Goal: Book appointment/travel/reservation

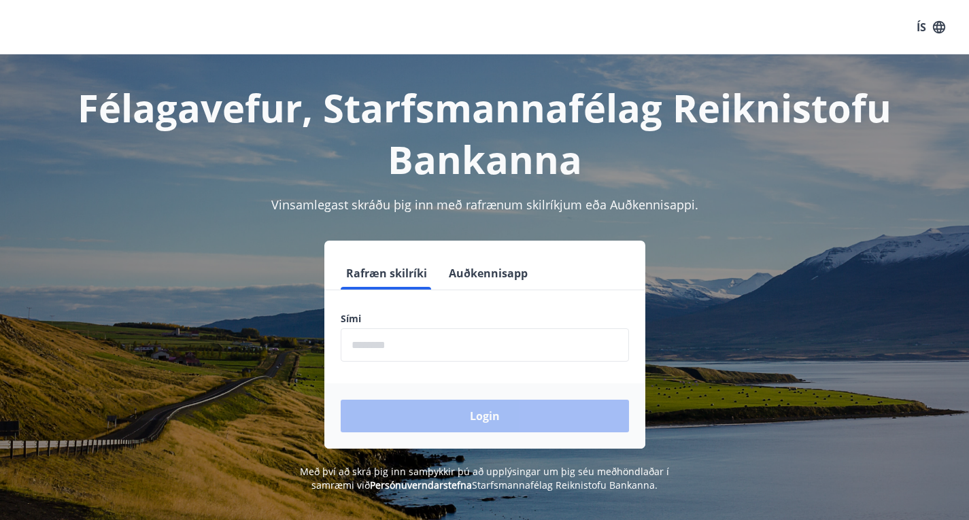
click at [494, 355] on input "phone" at bounding box center [485, 344] width 288 height 33
type input "********"
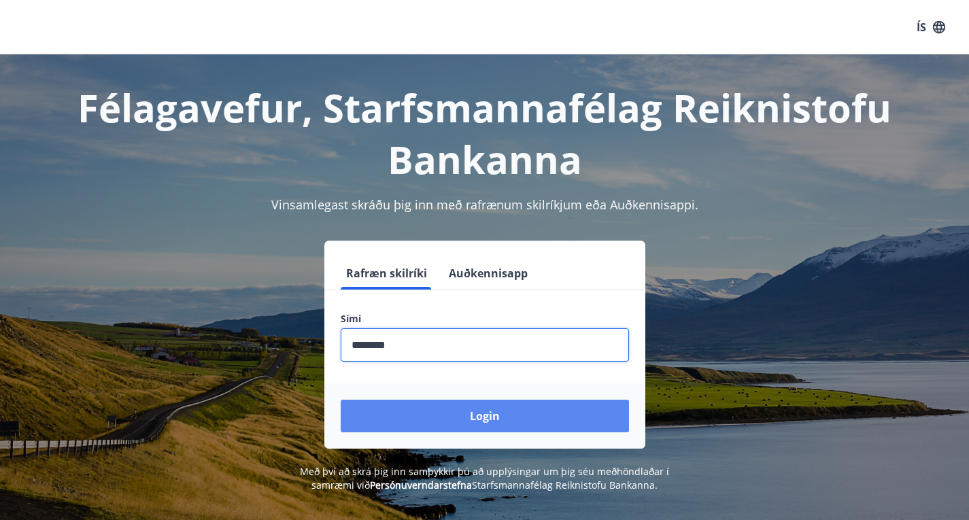
click at [481, 419] on button "Login" at bounding box center [485, 416] width 288 height 33
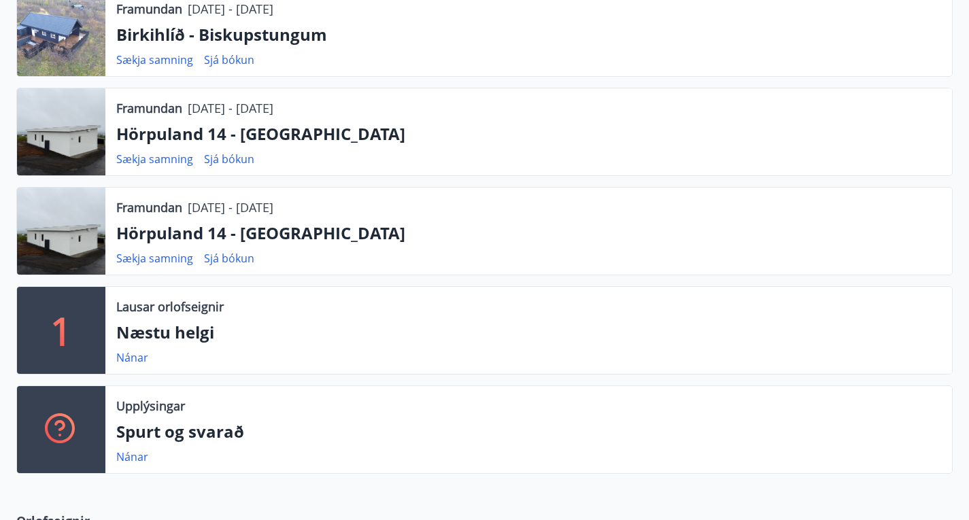
scroll to position [355, 0]
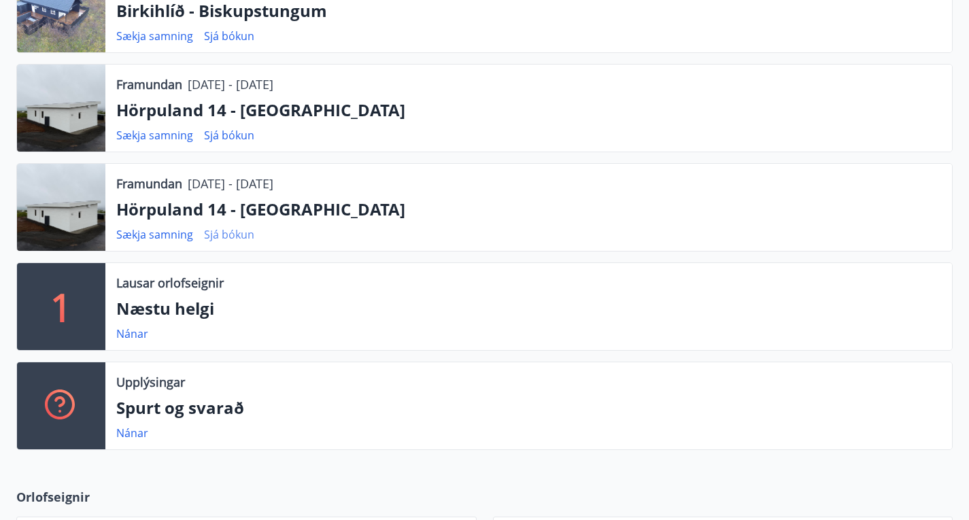
click at [222, 242] on link "Sjá bókun" at bounding box center [229, 234] width 50 height 15
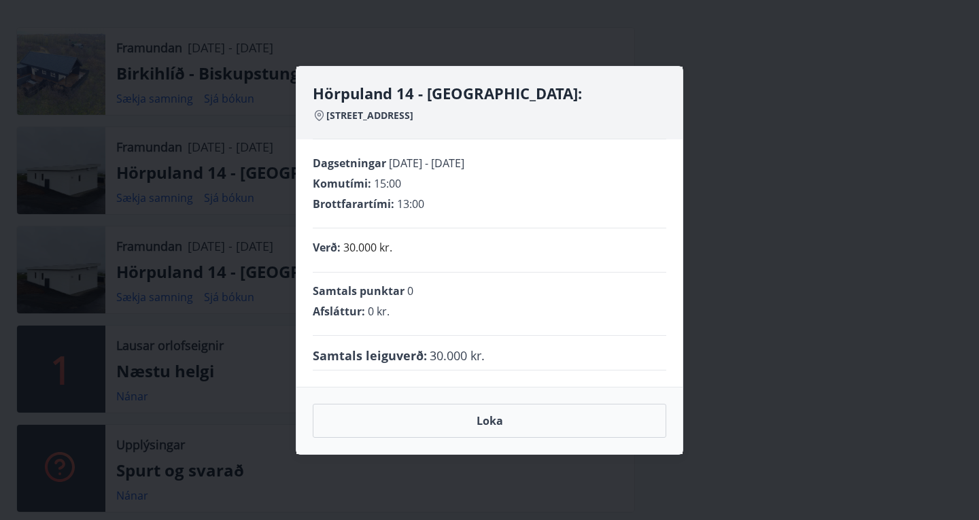
drag, startPoint x: 739, startPoint y: 279, endPoint x: 827, endPoint y: 390, distance: 141.7
click at [827, 390] on div "Hörpuland 14 - [GEOGRAPHIC_DATA]: Hörpuland 14 6001 [GEOGRAPHIC_DATA] Dagsetnin…" at bounding box center [489, 260] width 979 height 520
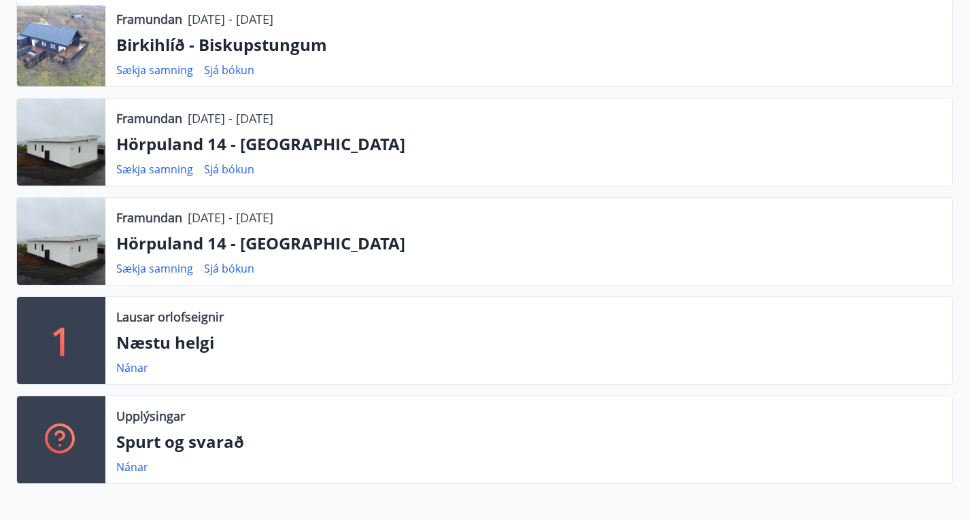
scroll to position [321, 0]
click at [269, 128] on p "[DATE] - [DATE]" at bounding box center [231, 119] width 86 height 18
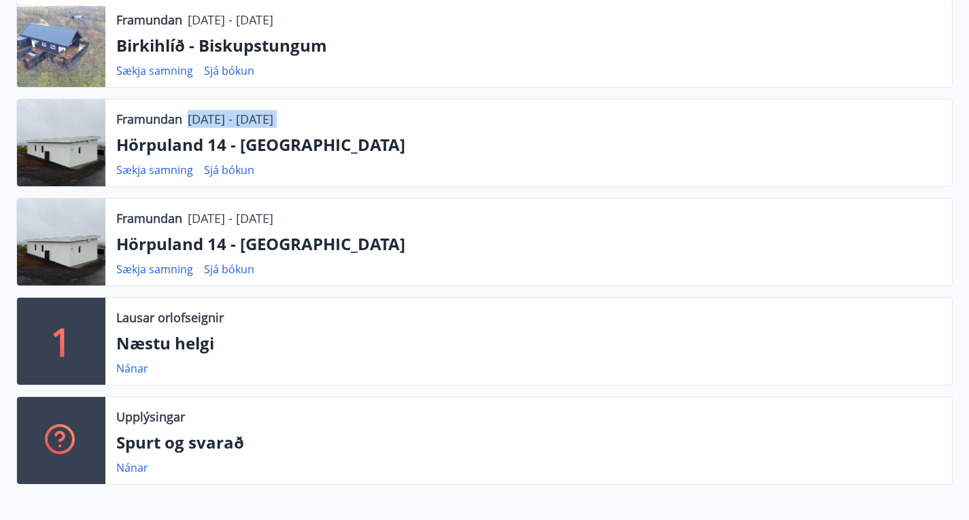
click at [269, 128] on p "[DATE] - [DATE]" at bounding box center [231, 119] width 86 height 18
click at [351, 186] on div "Framundan [DATE] - [DATE] Hörpuland 14 - [GEOGRAPHIC_DATA] Sækja samning Sjá bó…" at bounding box center [528, 142] width 846 height 87
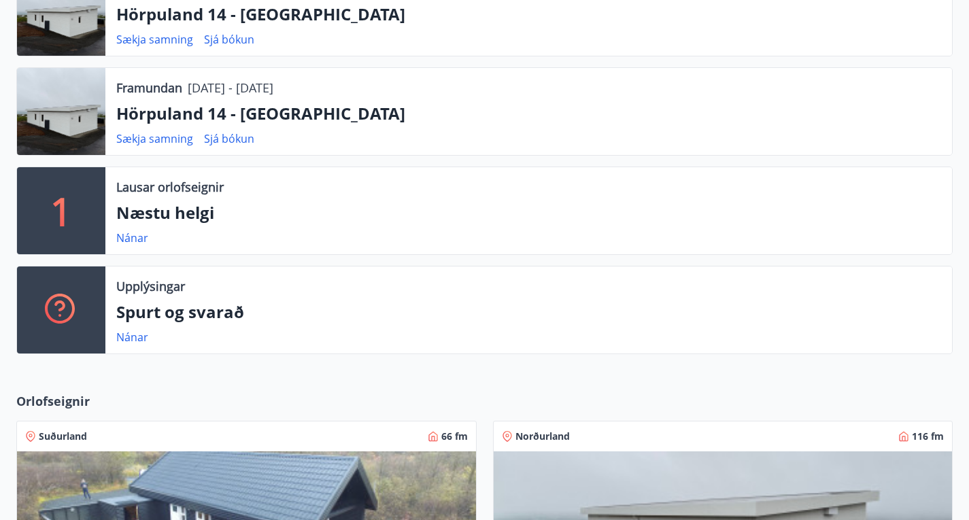
scroll to position [452, 0]
click at [133, 245] on link "Nánar" at bounding box center [132, 237] width 32 height 15
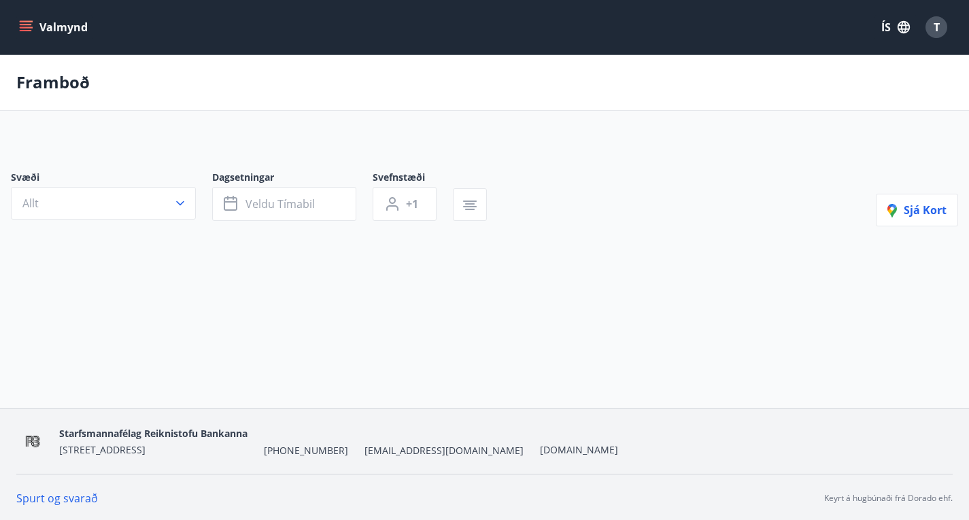
type input "*"
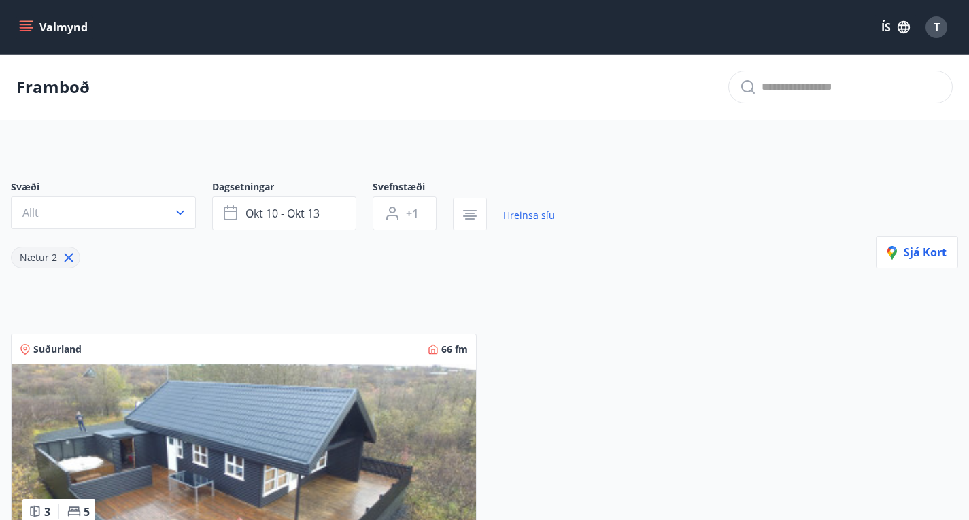
click at [52, 24] on button "Valmynd" at bounding box center [54, 27] width 77 height 24
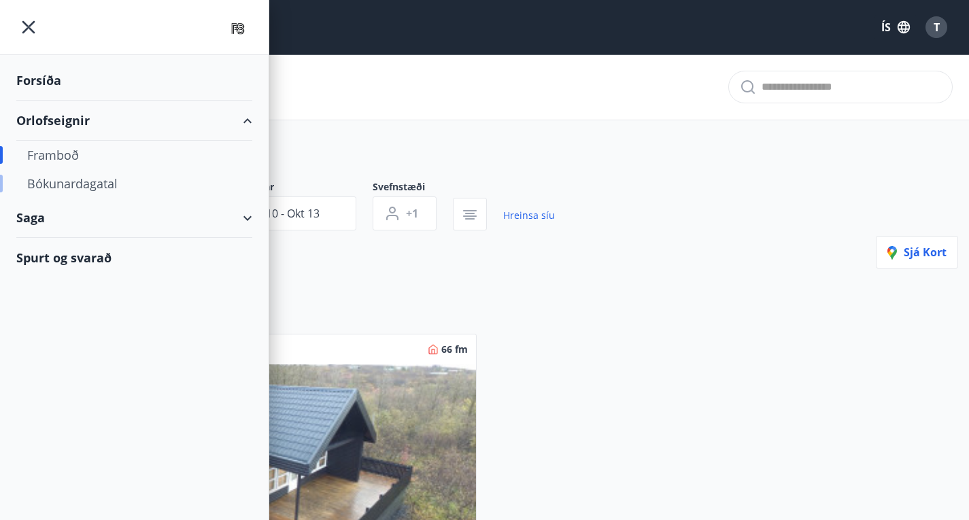
click at [60, 183] on div "Bókunardagatal" at bounding box center [134, 183] width 214 height 29
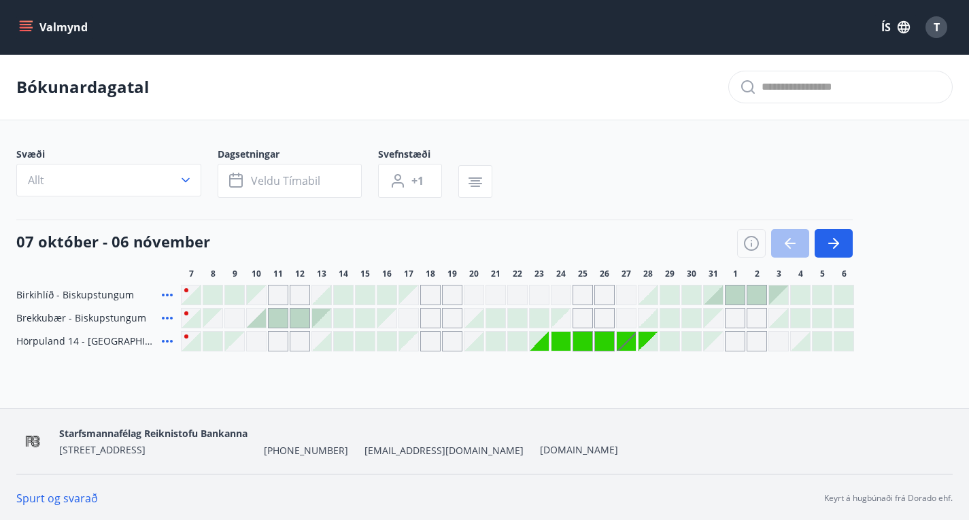
click at [521, 351] on div at bounding box center [517, 341] width 19 height 19
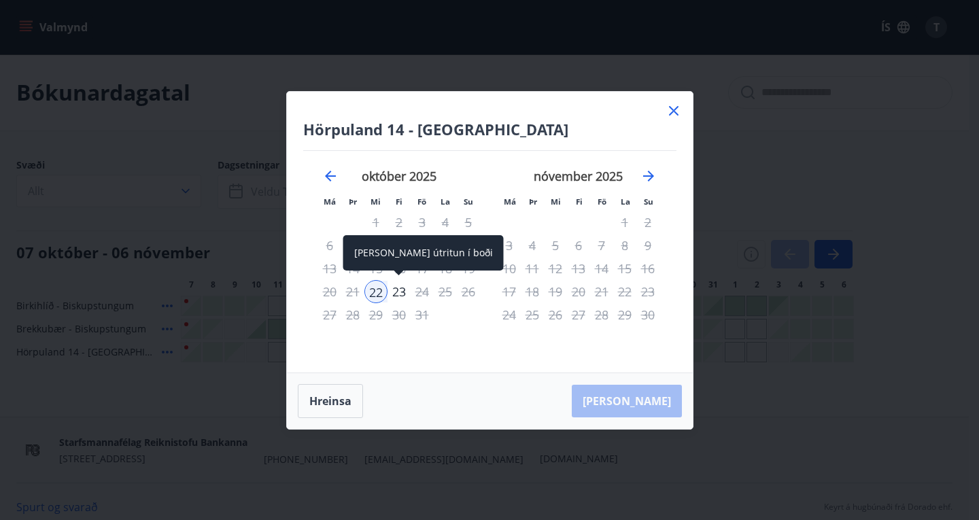
click at [392, 292] on div "23" at bounding box center [398, 291] width 23 height 23
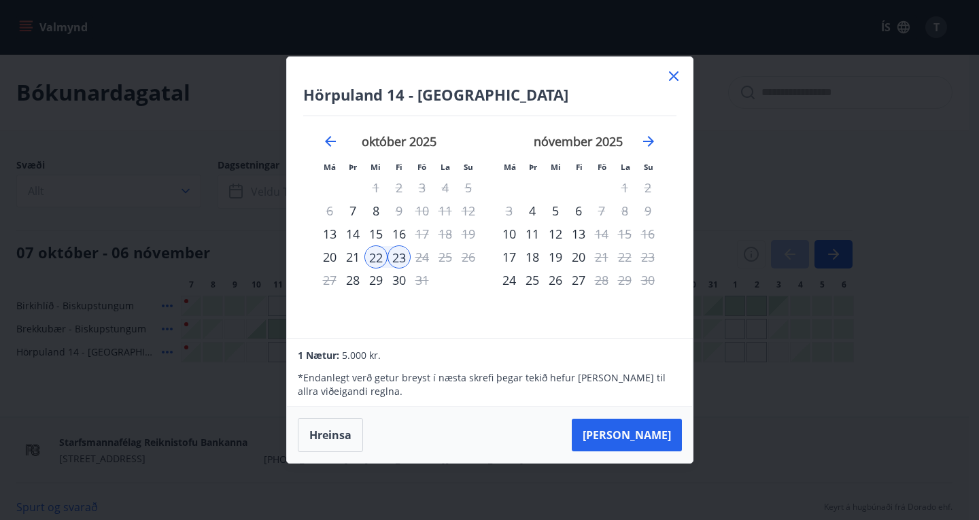
click at [653, 451] on div "[PERSON_NAME]" at bounding box center [490, 435] width 406 height 56
click at [642, 436] on button "[PERSON_NAME]" at bounding box center [627, 435] width 110 height 33
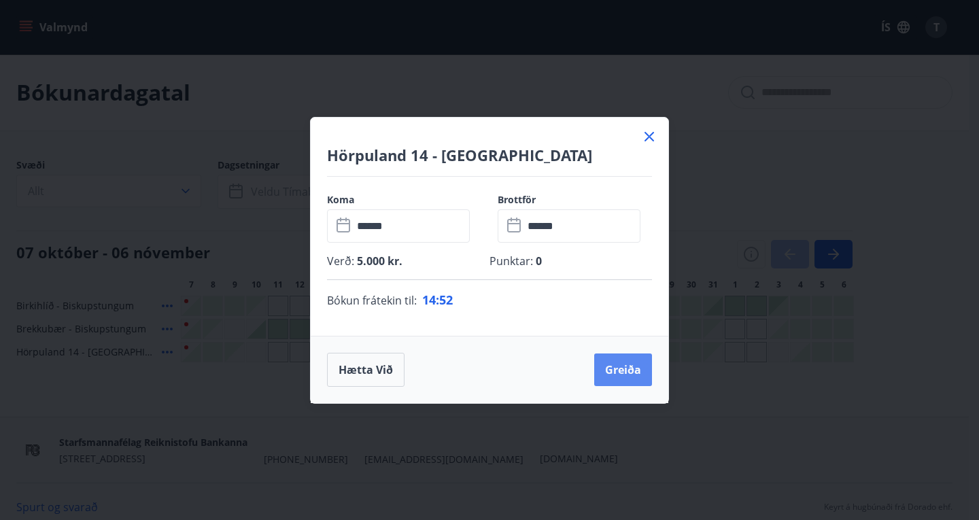
click at [617, 370] on button "Greiða" at bounding box center [623, 369] width 58 height 33
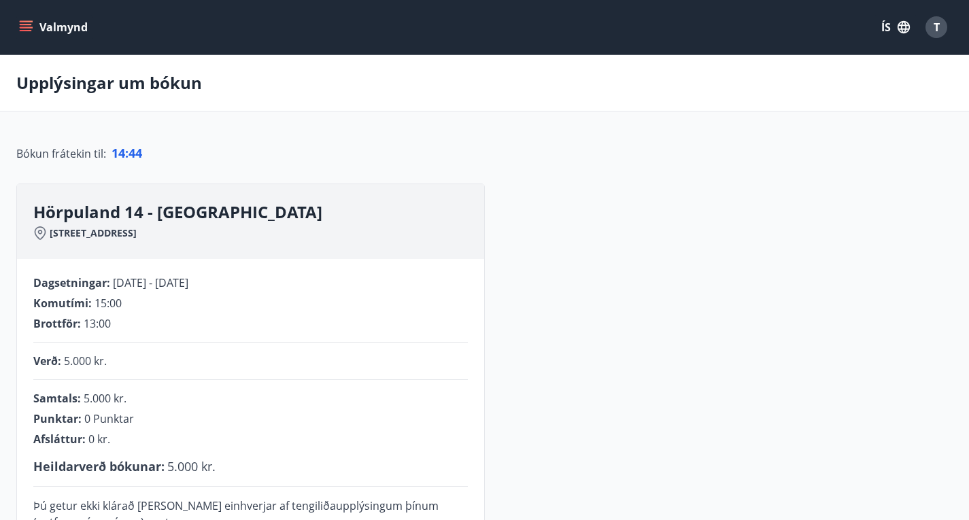
click at [74, 39] on div "Valmynd ÍS T" at bounding box center [484, 27] width 936 height 33
click at [57, 25] on button "Valmynd" at bounding box center [54, 27] width 77 height 24
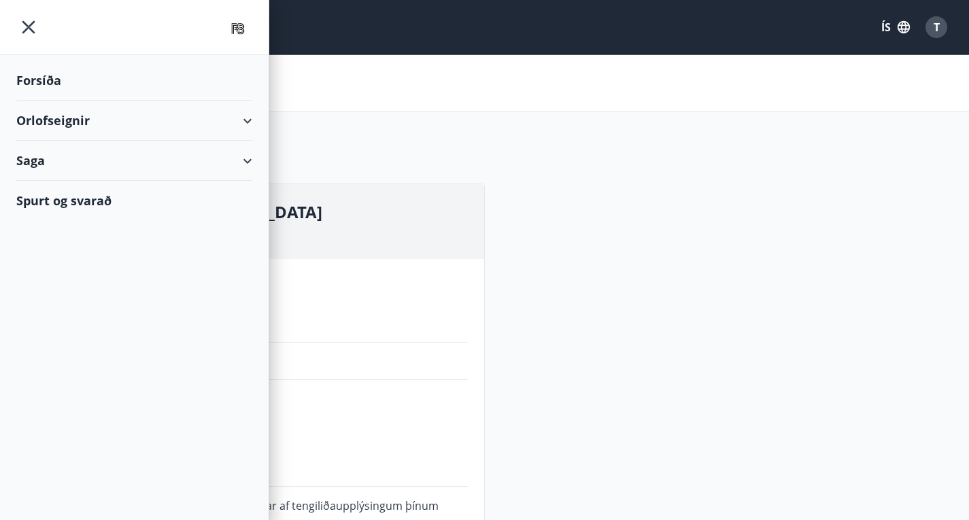
click at [52, 133] on div "Orlofseignir" at bounding box center [134, 121] width 236 height 40
click at [58, 158] on div "Framboð" at bounding box center [134, 155] width 214 height 29
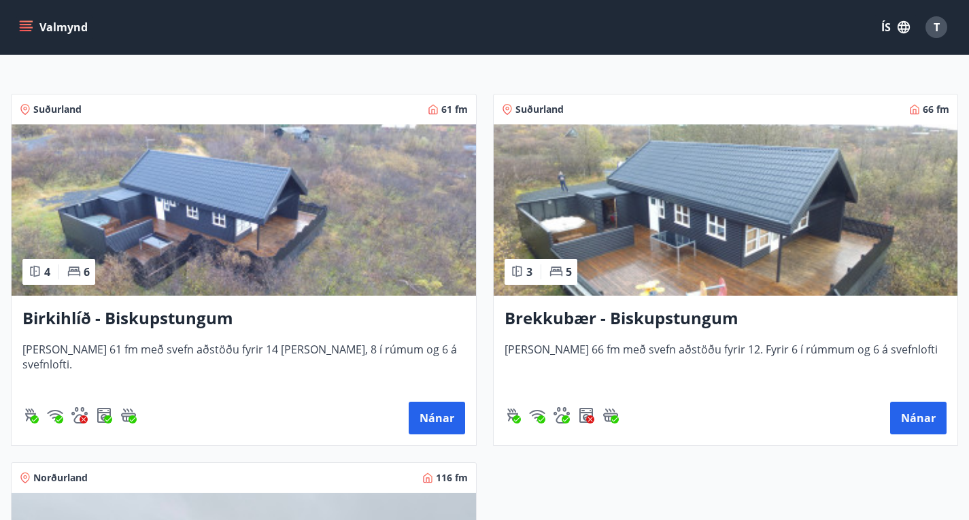
scroll to position [208, 0]
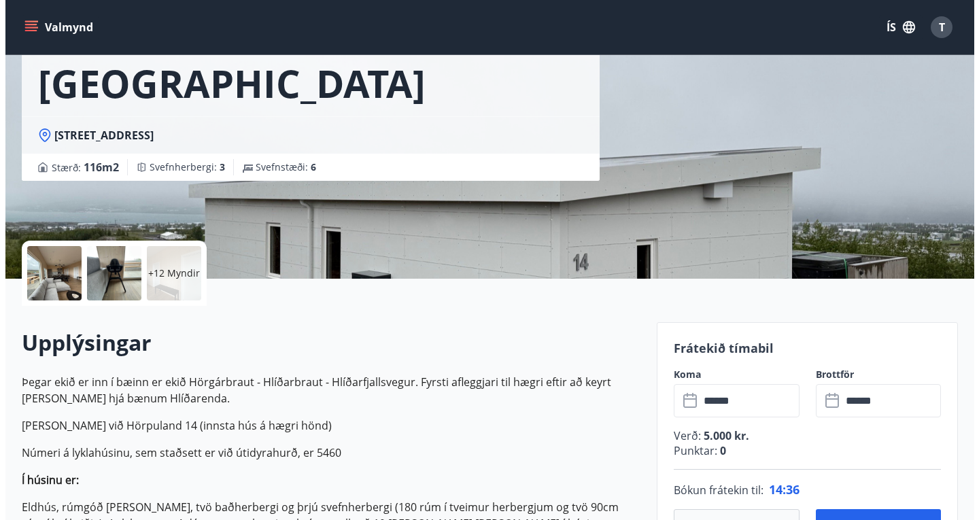
scroll to position [131, 0]
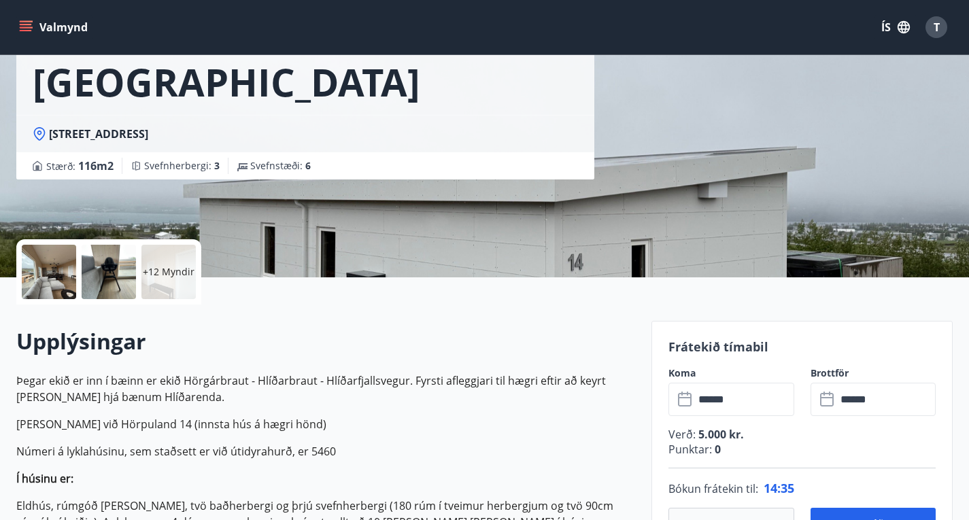
click at [33, 259] on div at bounding box center [49, 272] width 54 height 54
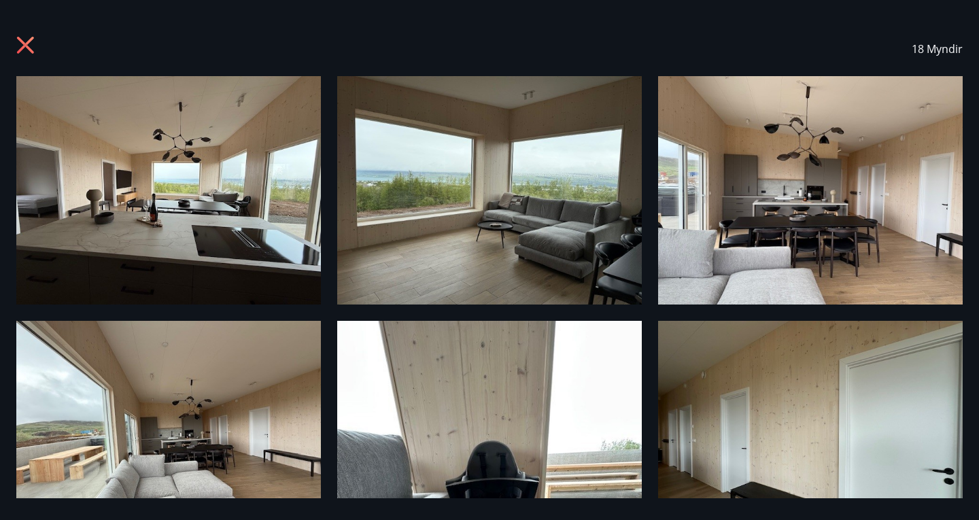
click at [109, 152] on img at bounding box center [168, 190] width 305 height 228
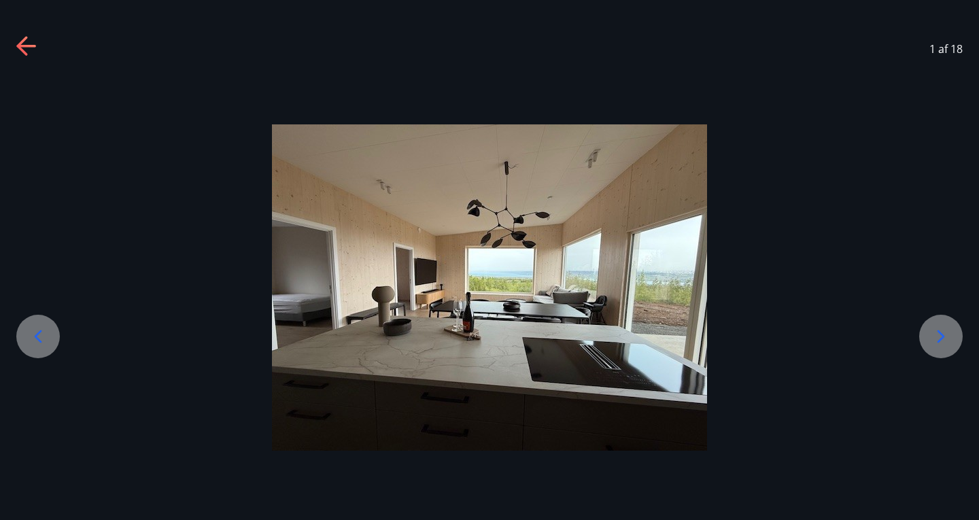
click at [941, 326] on icon at bounding box center [941, 337] width 22 height 22
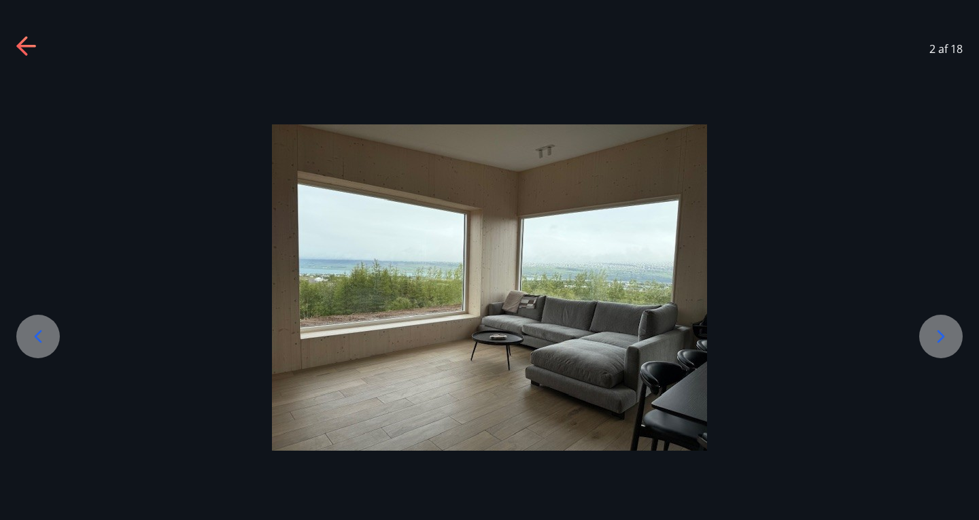
click at [941, 326] on icon at bounding box center [941, 337] width 22 height 22
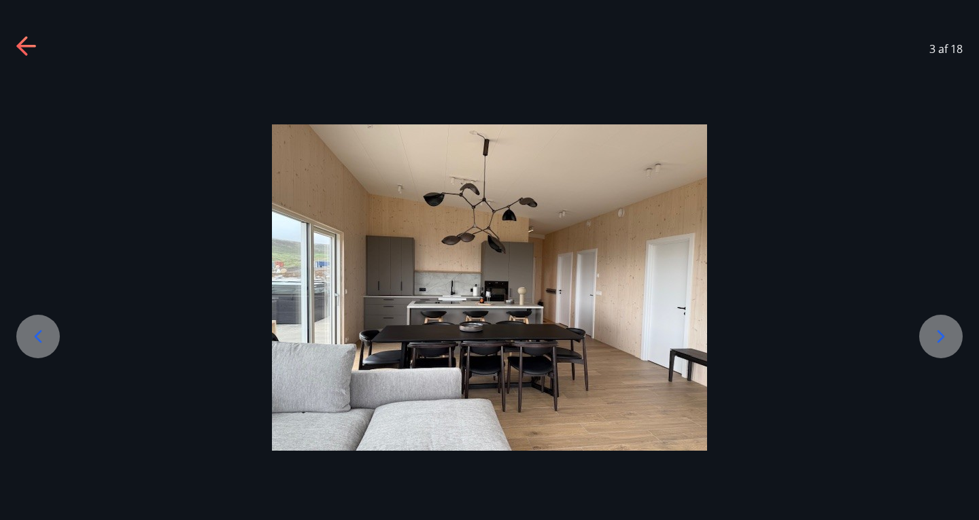
click at [941, 326] on icon at bounding box center [941, 337] width 22 height 22
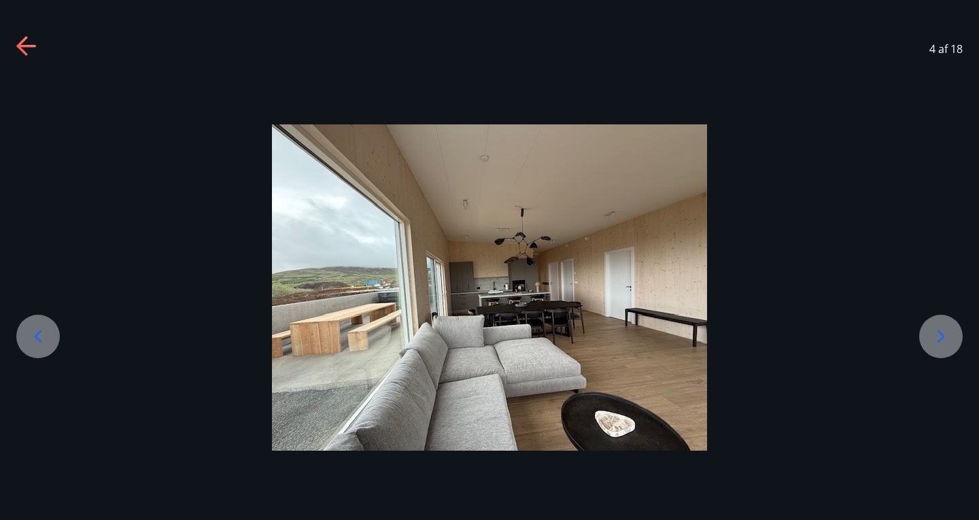
click at [941, 326] on icon at bounding box center [941, 337] width 22 height 22
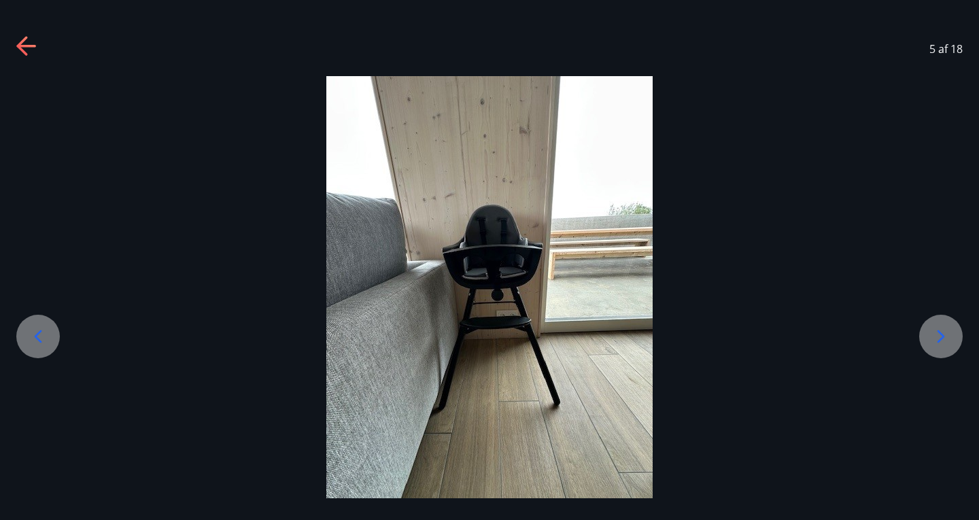
click at [941, 326] on icon at bounding box center [941, 337] width 22 height 22
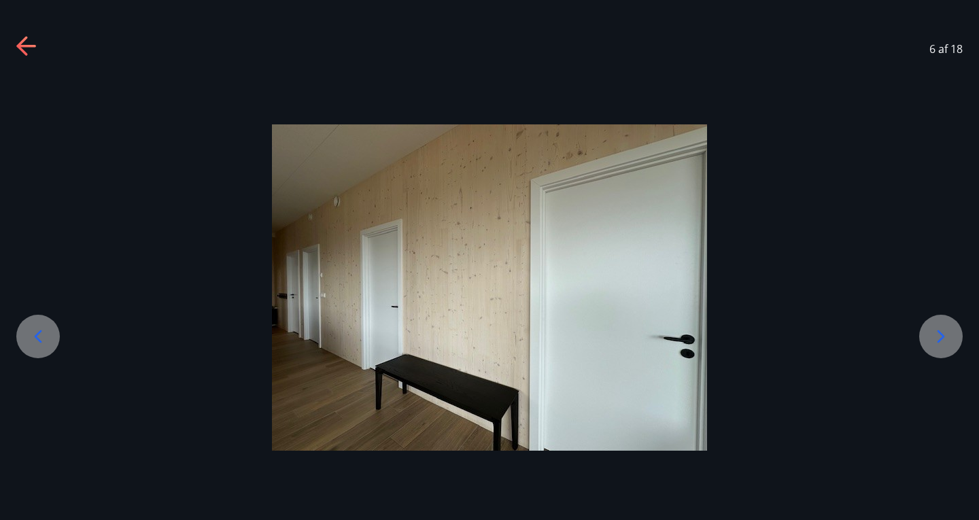
click at [941, 326] on icon at bounding box center [941, 337] width 22 height 22
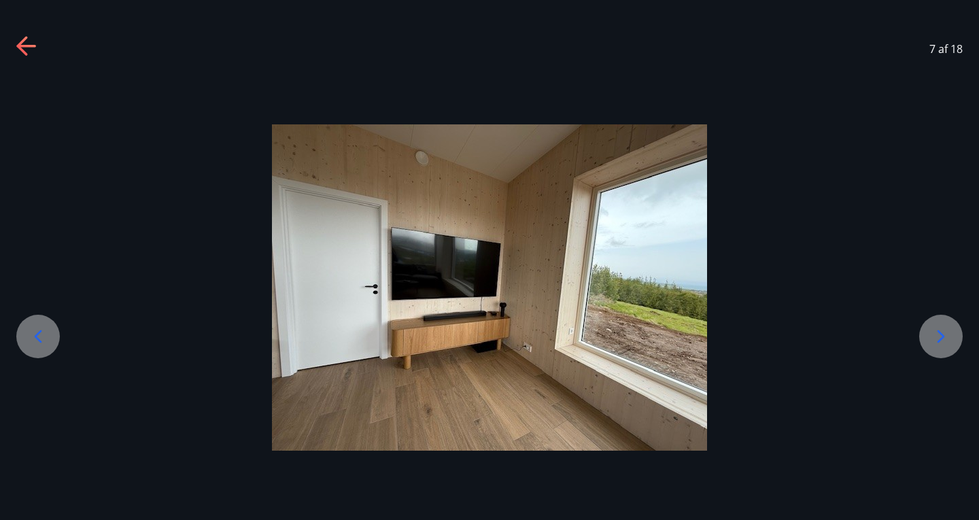
click at [941, 326] on icon at bounding box center [941, 337] width 22 height 22
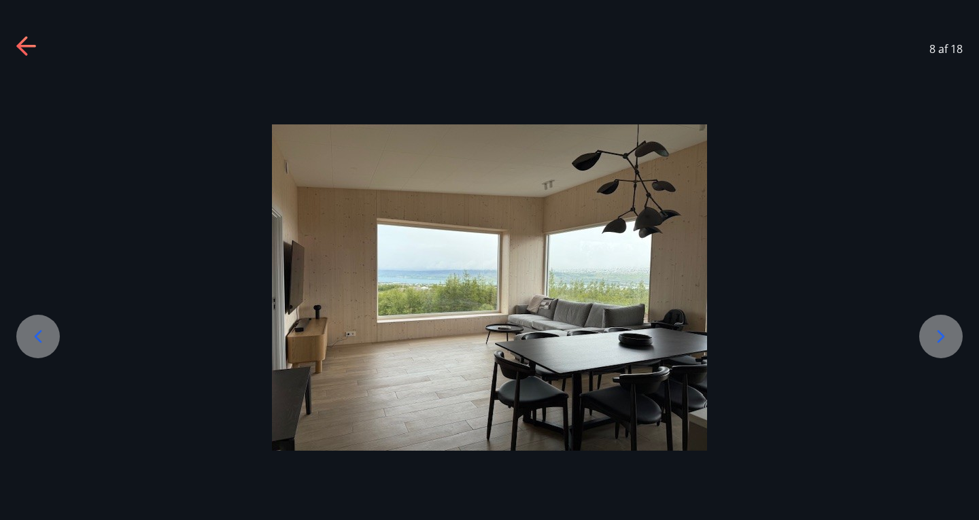
click at [941, 326] on icon at bounding box center [941, 337] width 22 height 22
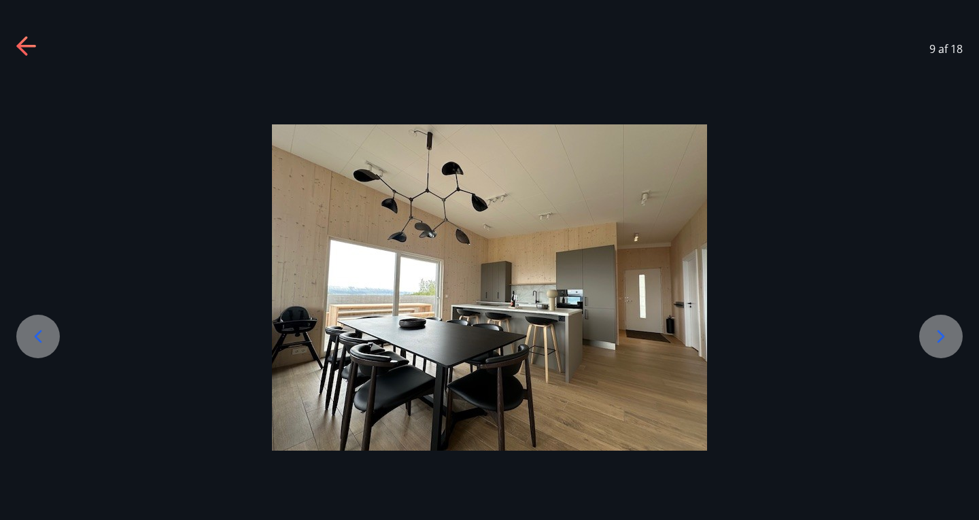
click at [941, 326] on icon at bounding box center [941, 337] width 22 height 22
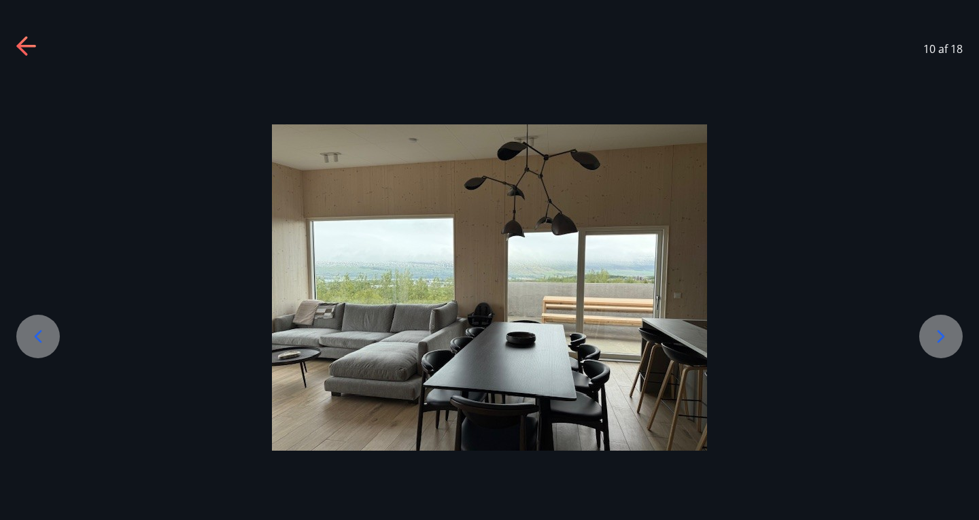
click at [941, 326] on icon at bounding box center [941, 337] width 22 height 22
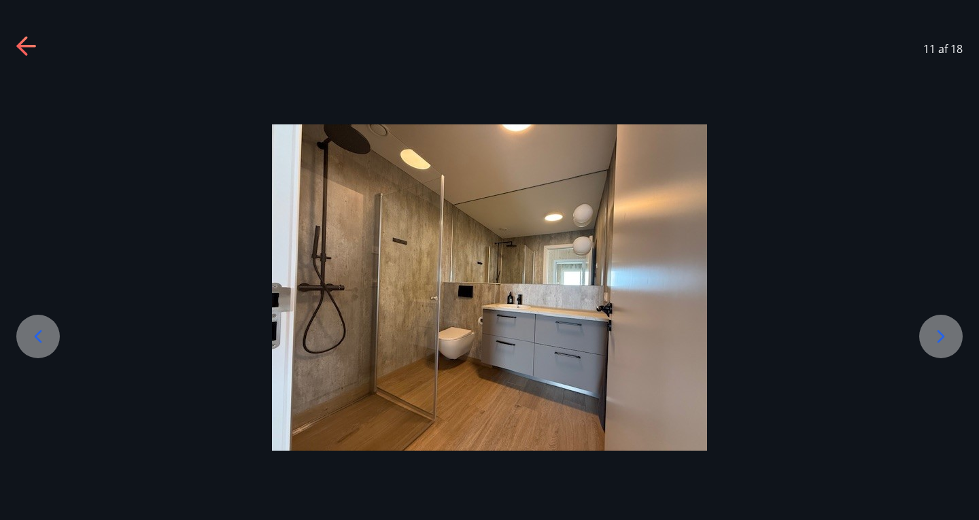
click at [941, 326] on icon at bounding box center [941, 337] width 22 height 22
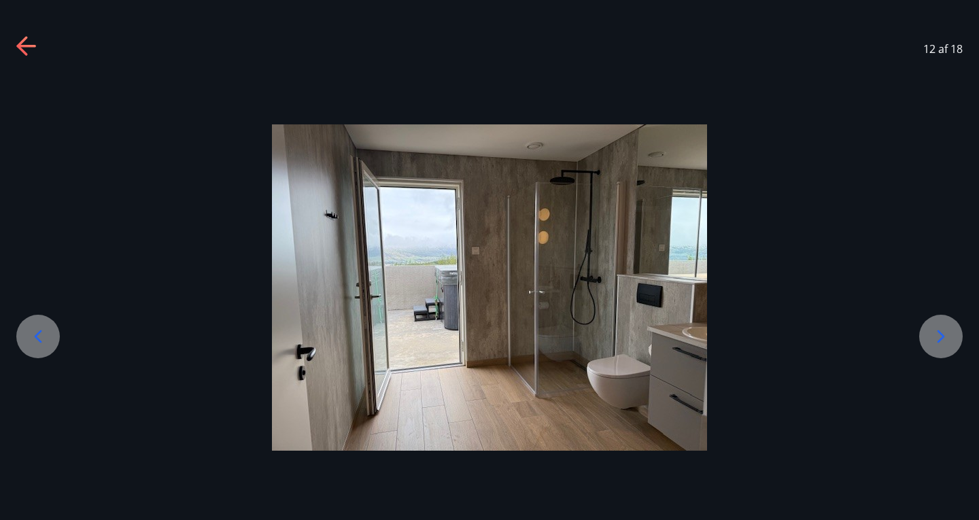
click at [941, 326] on icon at bounding box center [941, 337] width 22 height 22
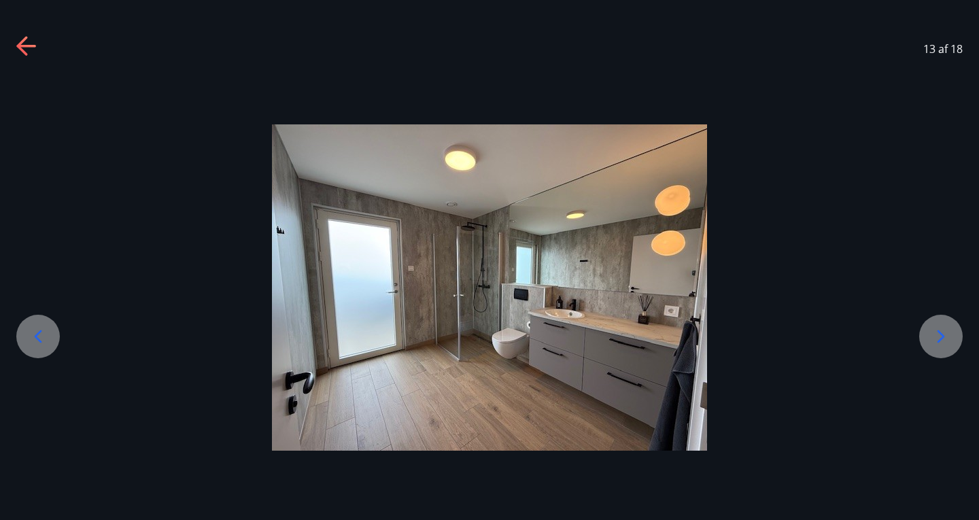
click at [941, 326] on icon at bounding box center [941, 337] width 22 height 22
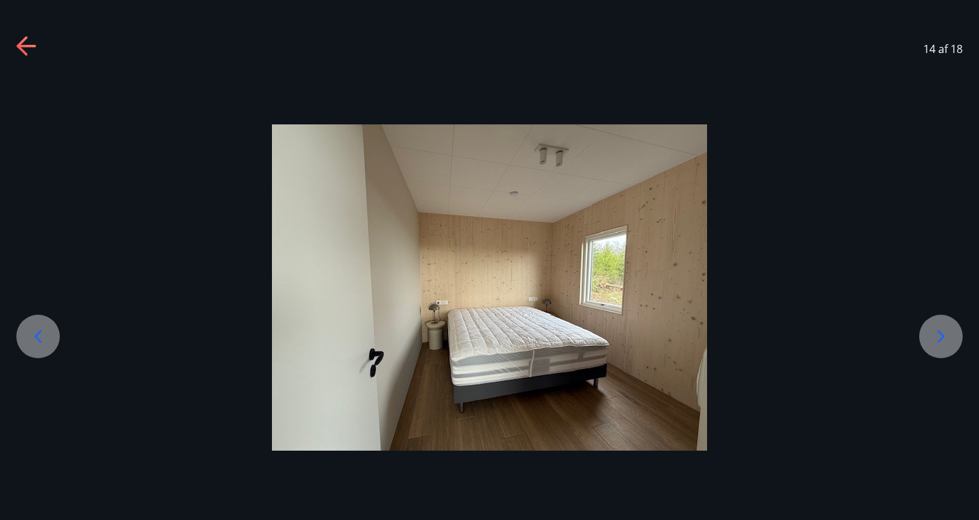
click at [941, 326] on icon at bounding box center [941, 337] width 22 height 22
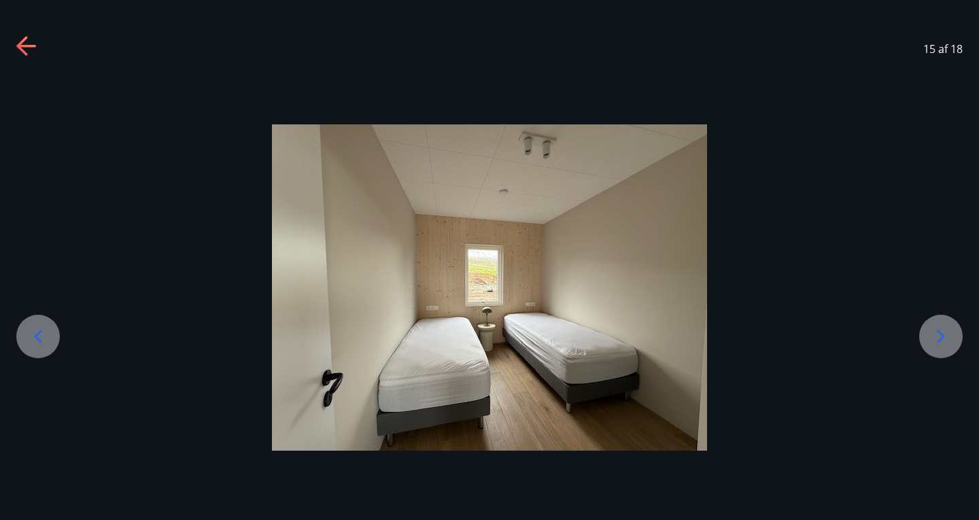
click at [941, 326] on icon at bounding box center [941, 337] width 22 height 22
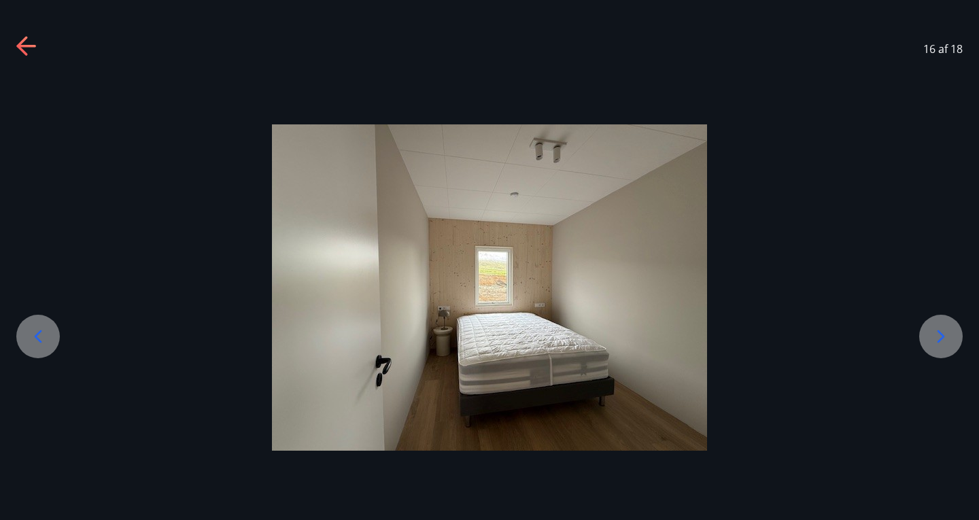
click at [941, 326] on icon at bounding box center [941, 337] width 22 height 22
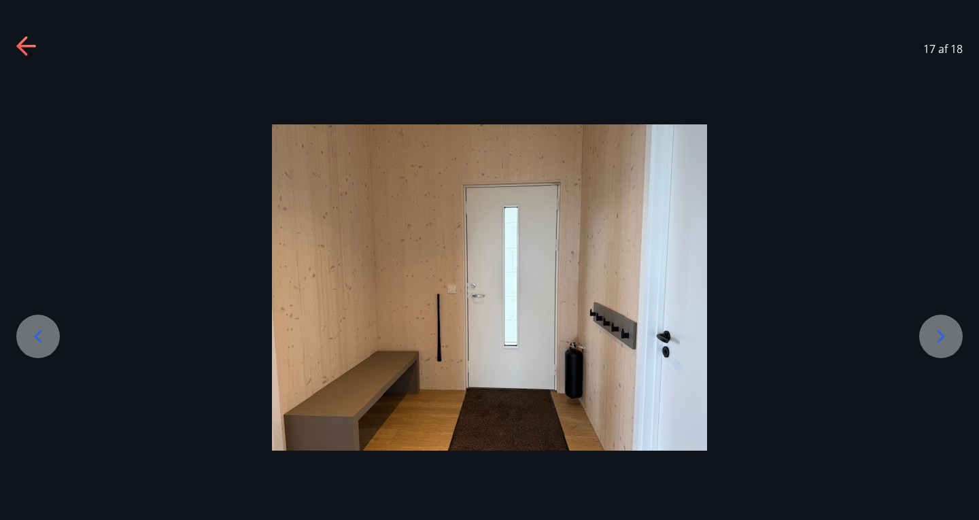
click at [941, 326] on icon at bounding box center [941, 337] width 22 height 22
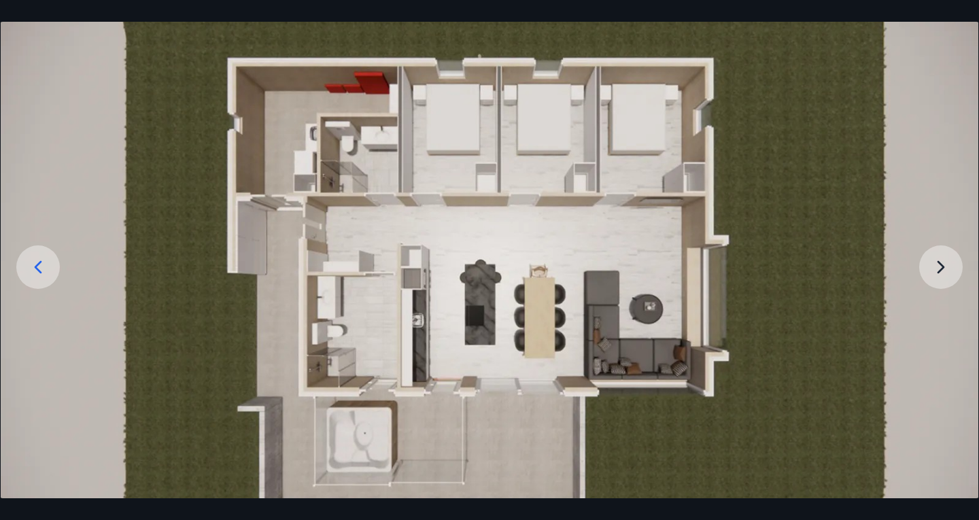
scroll to position [69, 0]
click at [931, 268] on img at bounding box center [489, 282] width 977 height 550
click at [61, 52] on img at bounding box center [489, 282] width 977 height 550
